Goal: Obtain resource: Download file/media

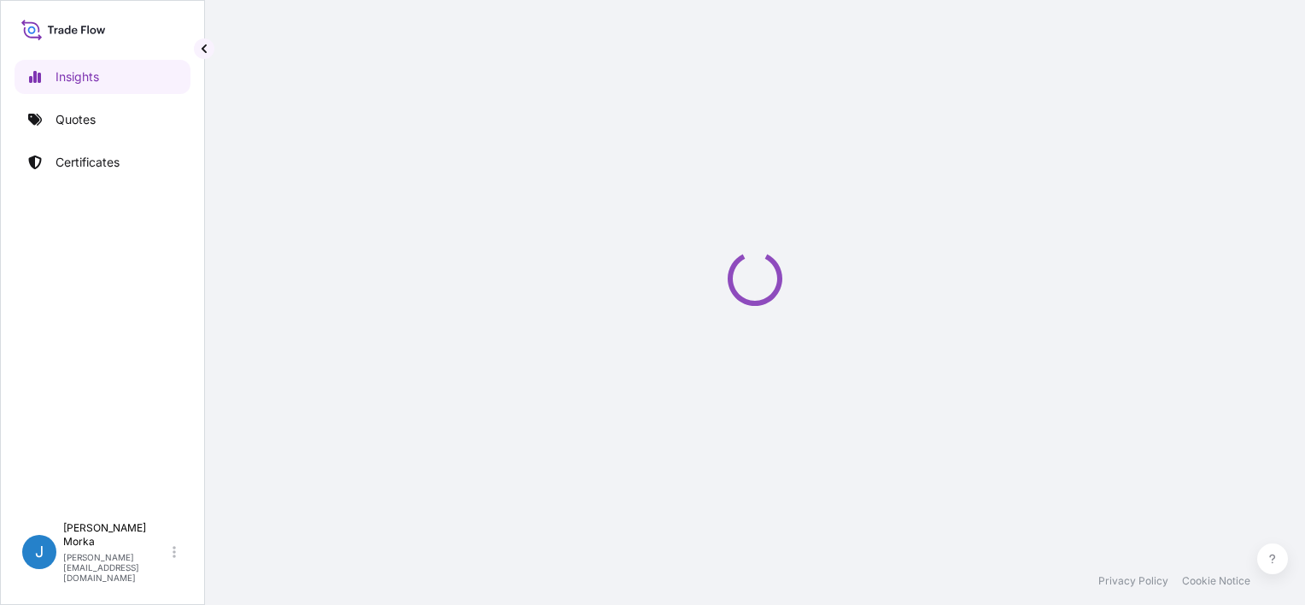
select select "2025"
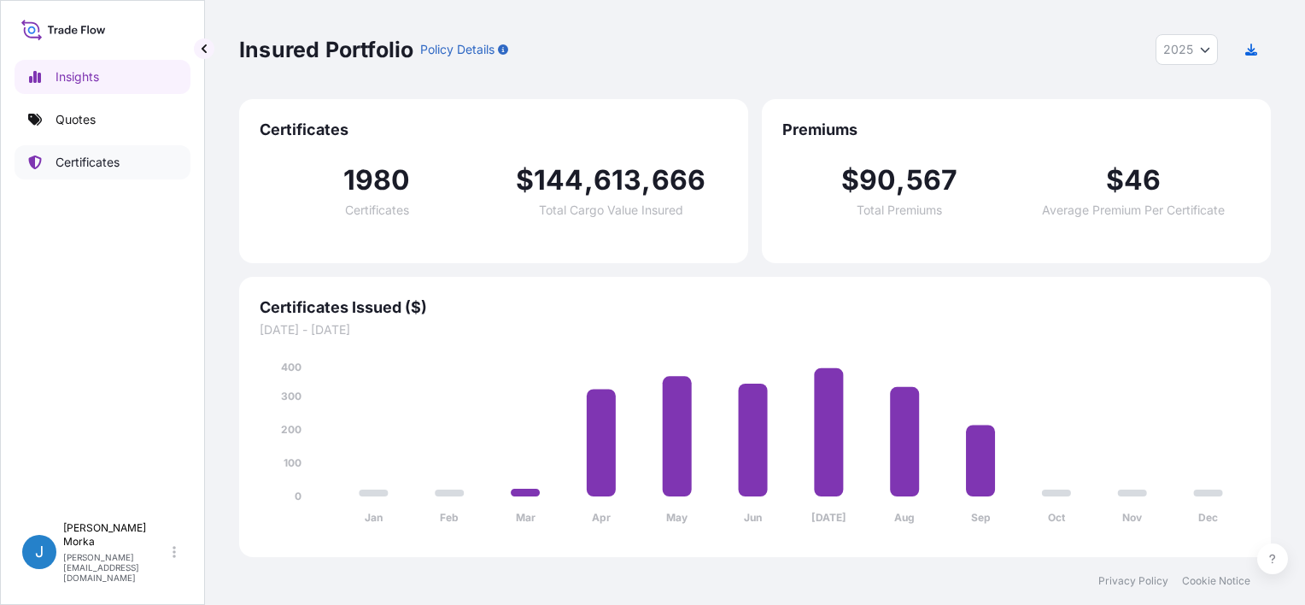
click at [120, 167] on p "Certificates" at bounding box center [88, 162] width 64 height 17
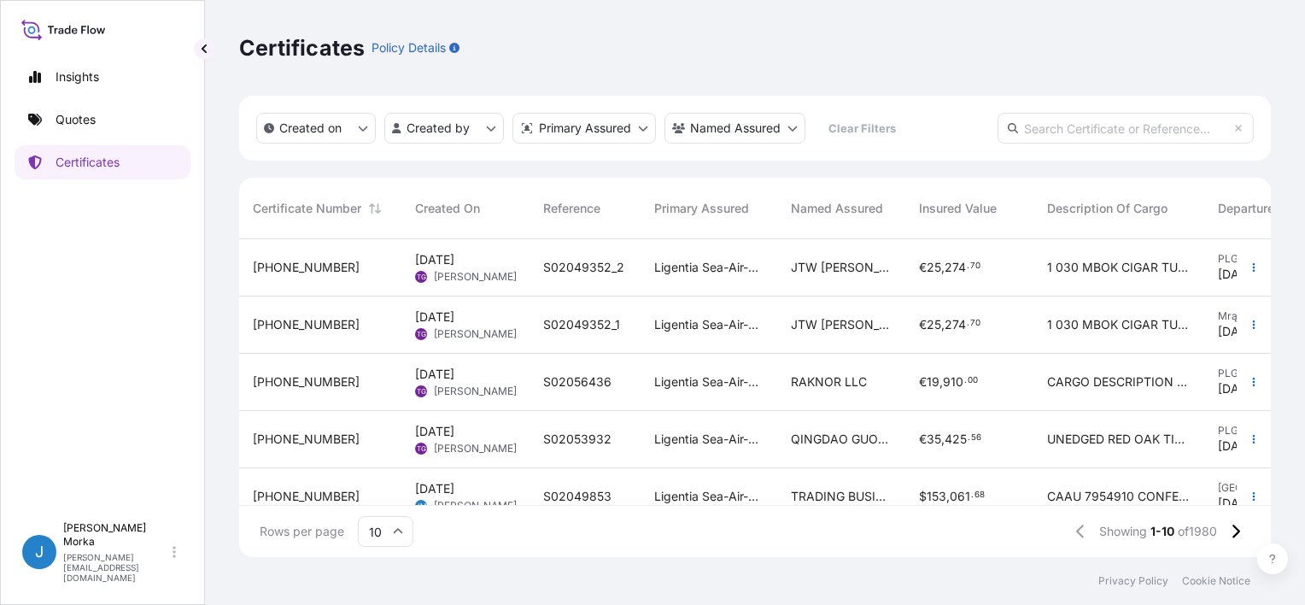
scroll to position [314, 1018]
click at [1073, 127] on input "text" at bounding box center [1125, 128] width 256 height 31
paste input "S02049853"
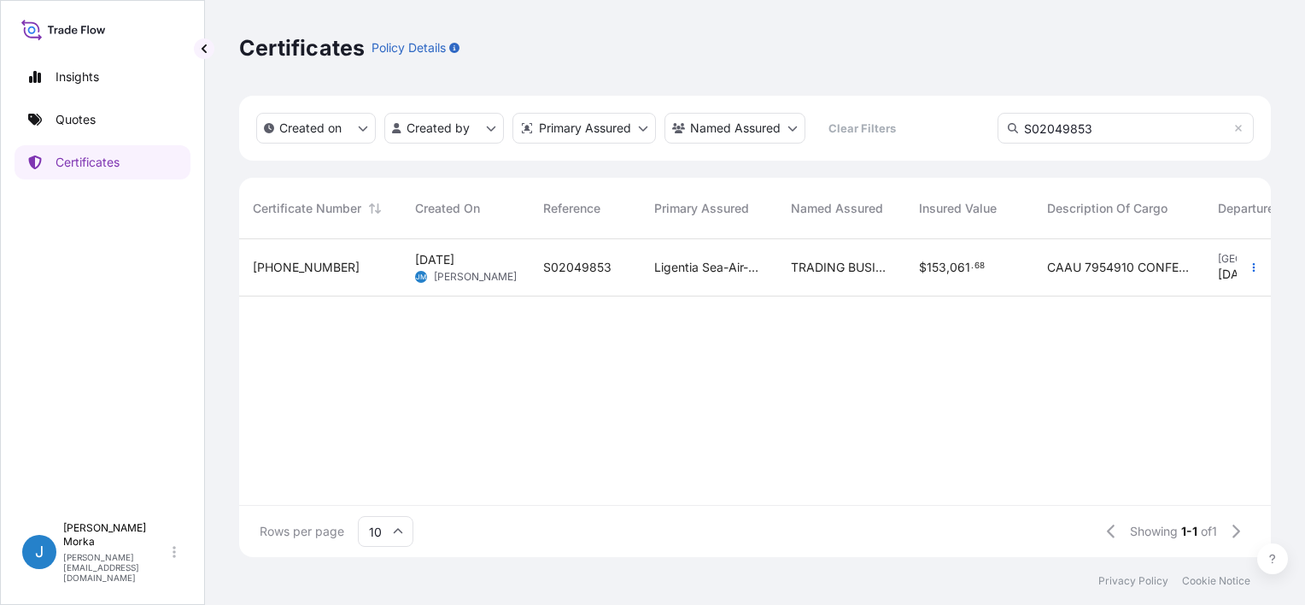
type input "S02049853"
click at [711, 271] on span "Ligentia Sea-Air-Rail Sp. z o.o." at bounding box center [708, 267] width 109 height 17
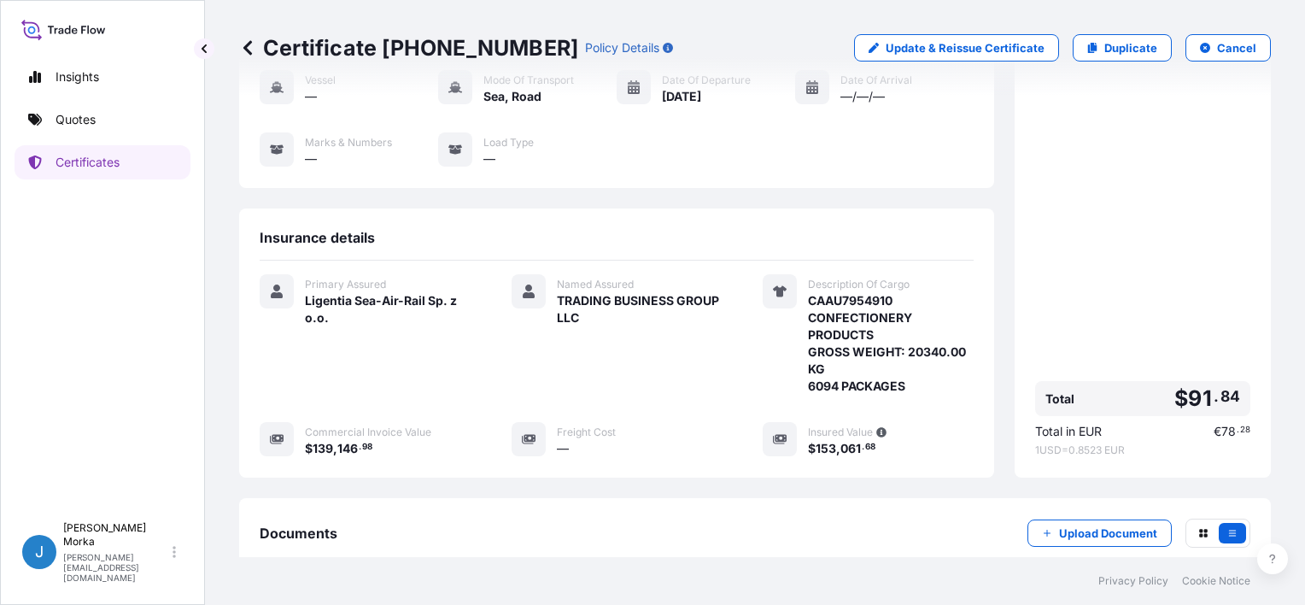
scroll to position [256, 0]
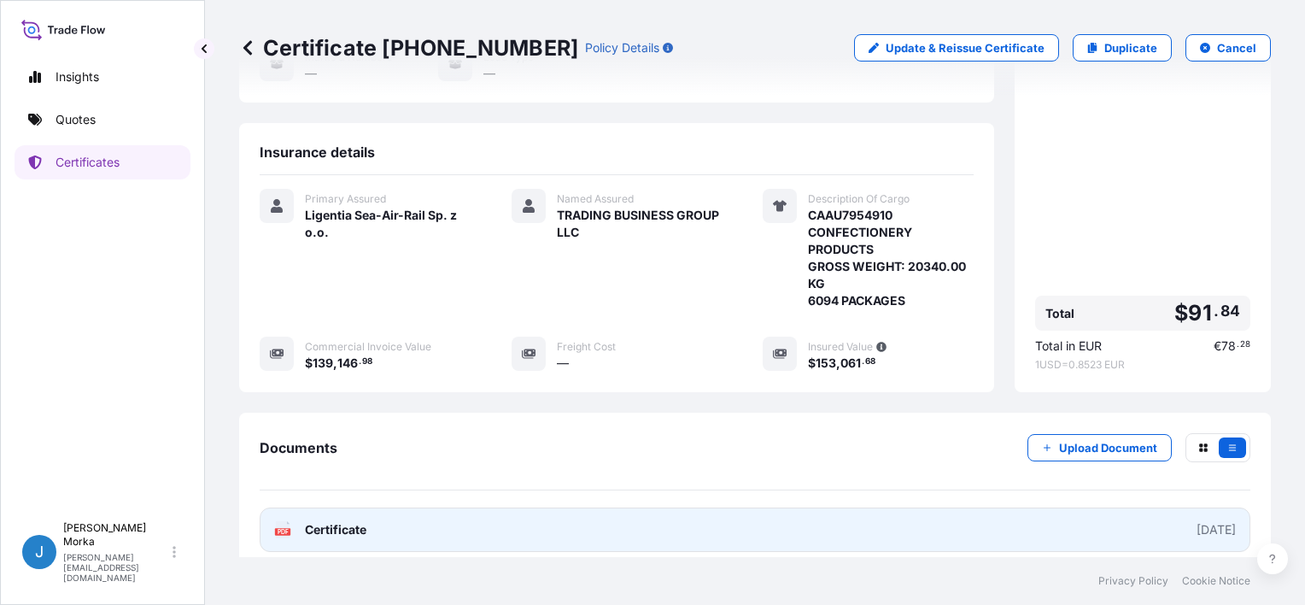
click at [359, 537] on link "PDF Certificate [DATE]" at bounding box center [755, 529] width 991 height 44
